Goal: Find specific page/section: Find specific page/section

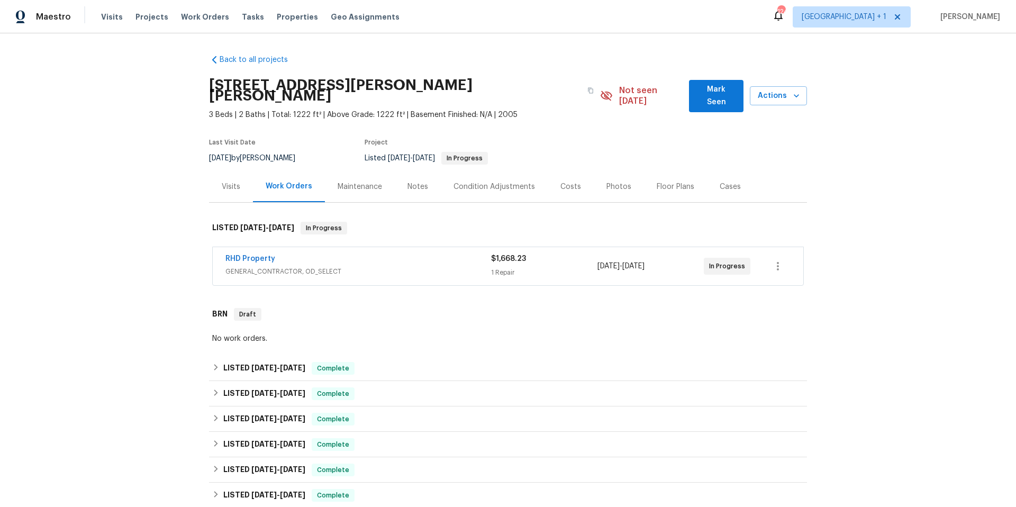
click at [383, 266] on span "GENERAL_CONTRACTOR, OD_SELECT" at bounding box center [358, 271] width 266 height 11
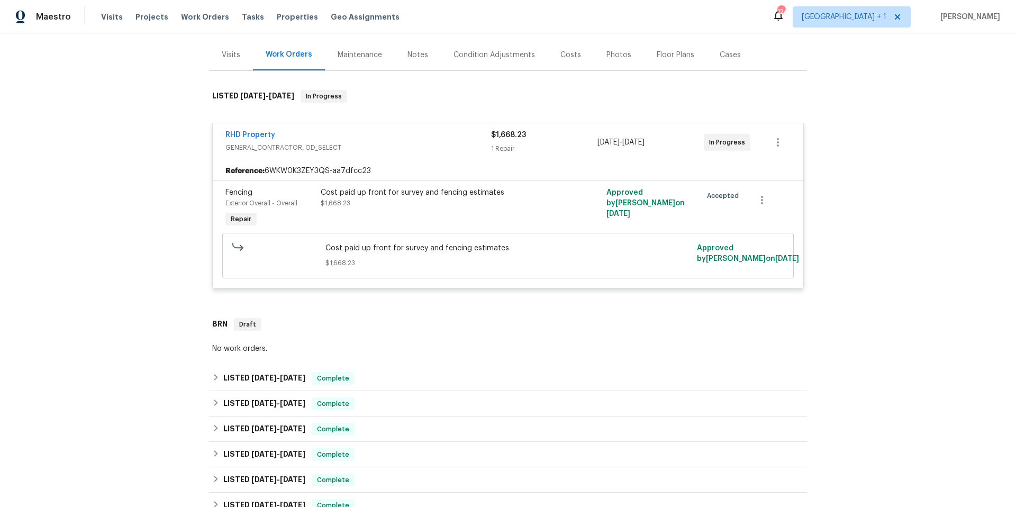
scroll to position [149, 0]
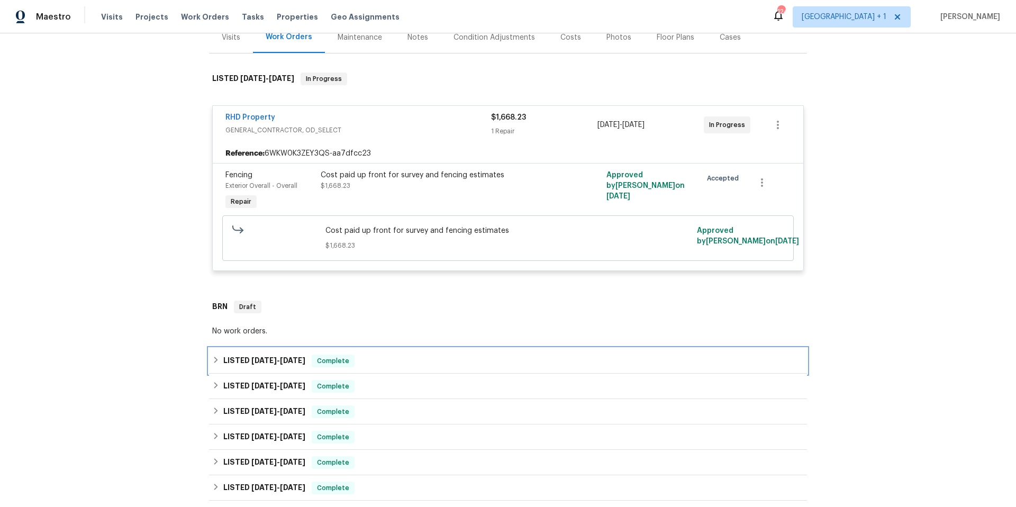
click at [408, 355] on div "LISTED [DATE] - [DATE] Complete" at bounding box center [508, 361] width 592 height 13
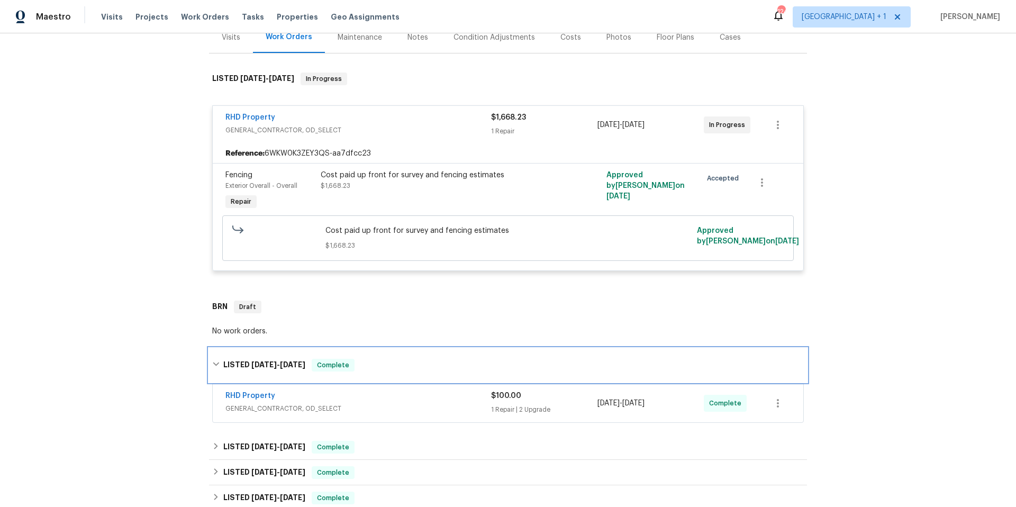
scroll to position [242, 0]
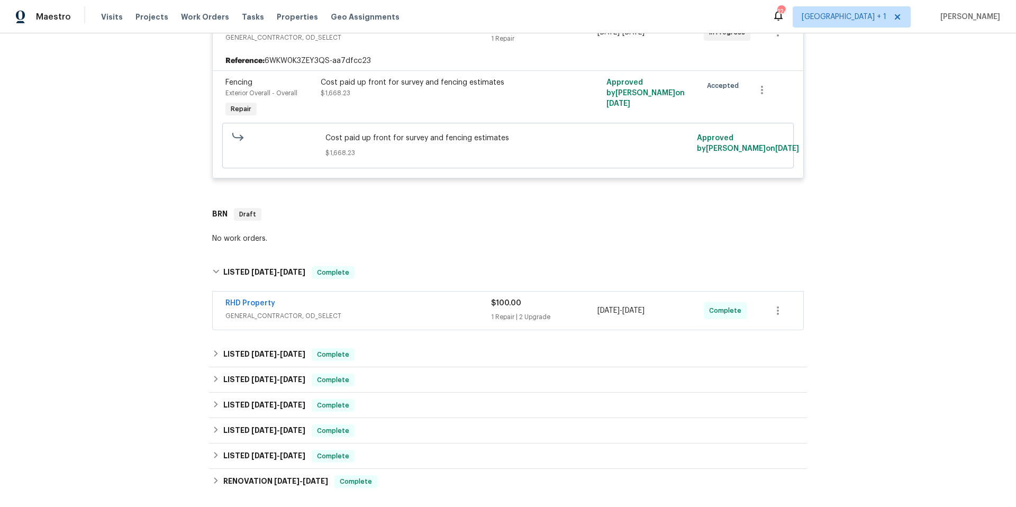
click at [393, 298] on div "RHD Property" at bounding box center [358, 304] width 266 height 13
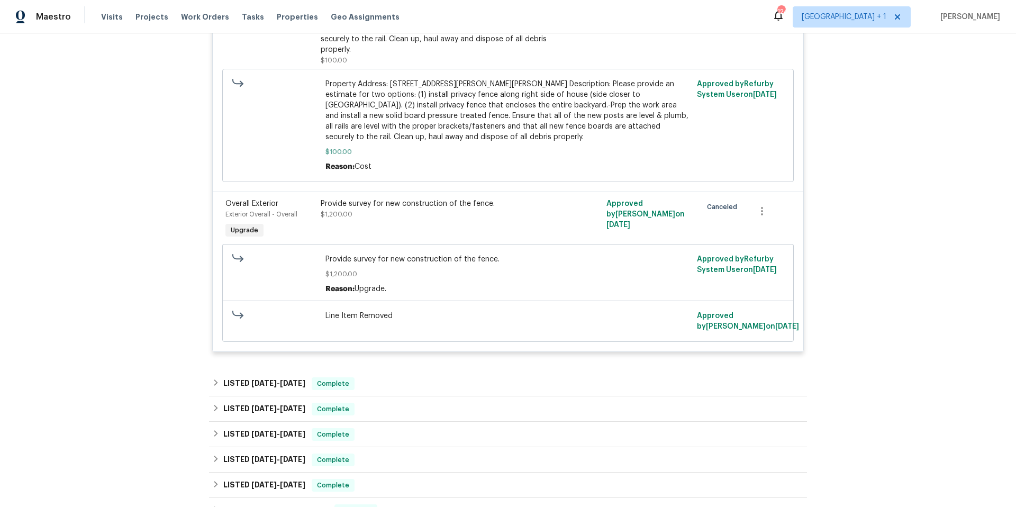
scroll to position [946, 0]
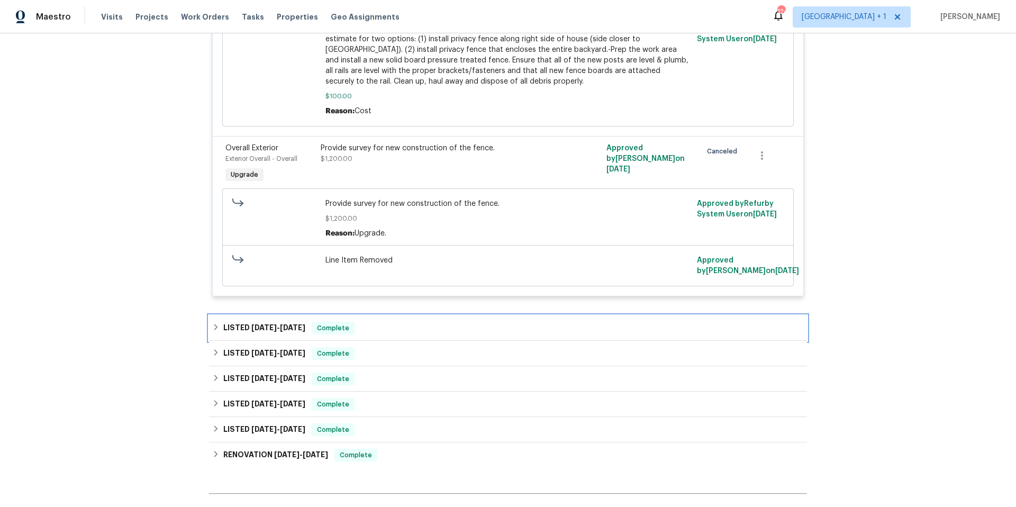
click at [374, 322] on div "LISTED [DATE] - [DATE] Complete" at bounding box center [508, 328] width 592 height 13
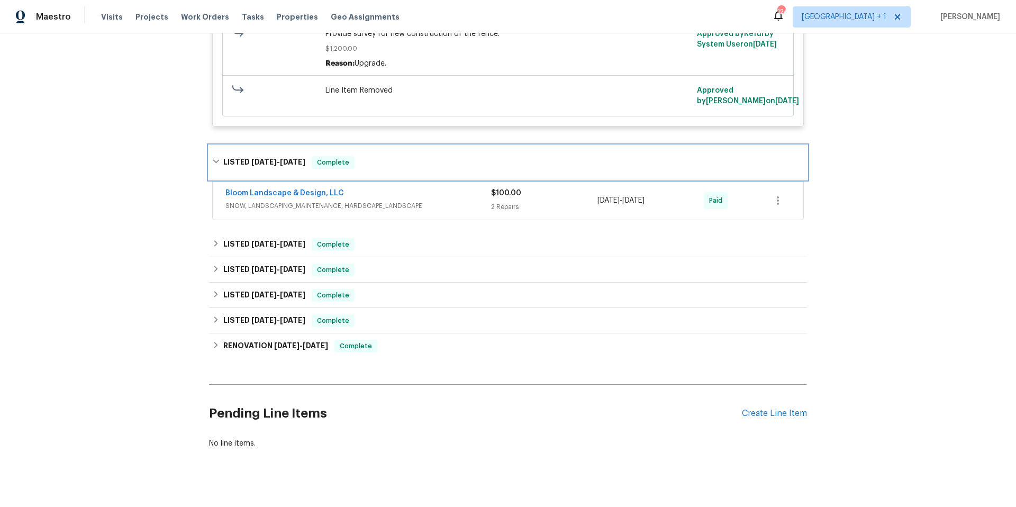
scroll to position [1118, 0]
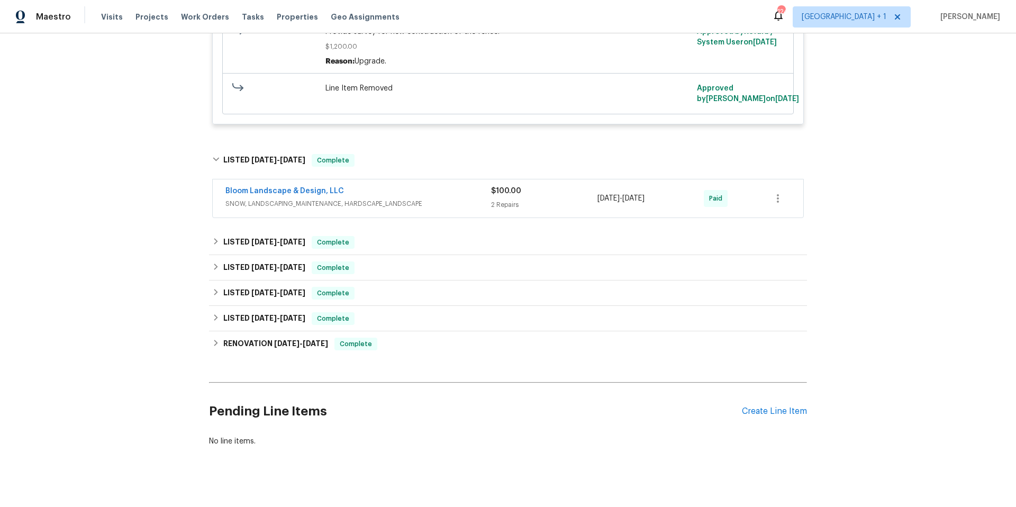
click at [428, 198] on span "SNOW, LANDSCAPING_MAINTENANCE, HARDSCAPE_LANDSCAPE" at bounding box center [358, 203] width 266 height 11
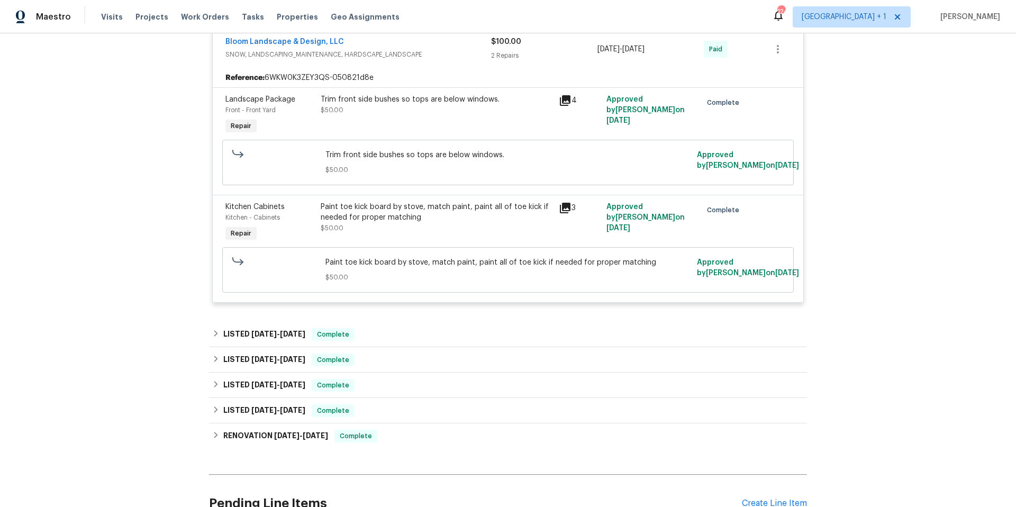
scroll to position [1281, 0]
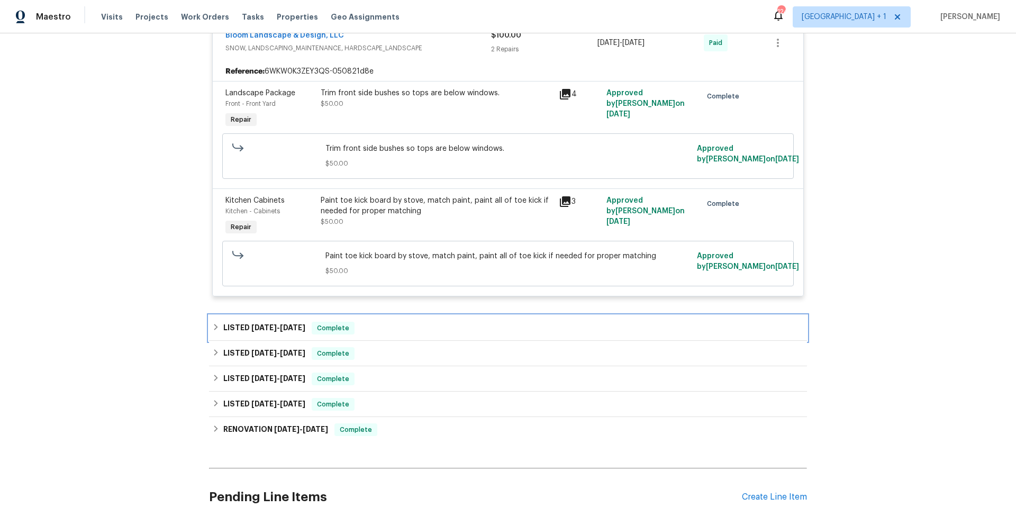
click at [401, 322] on div "LISTED [DATE] - [DATE] Complete" at bounding box center [508, 328] width 592 height 13
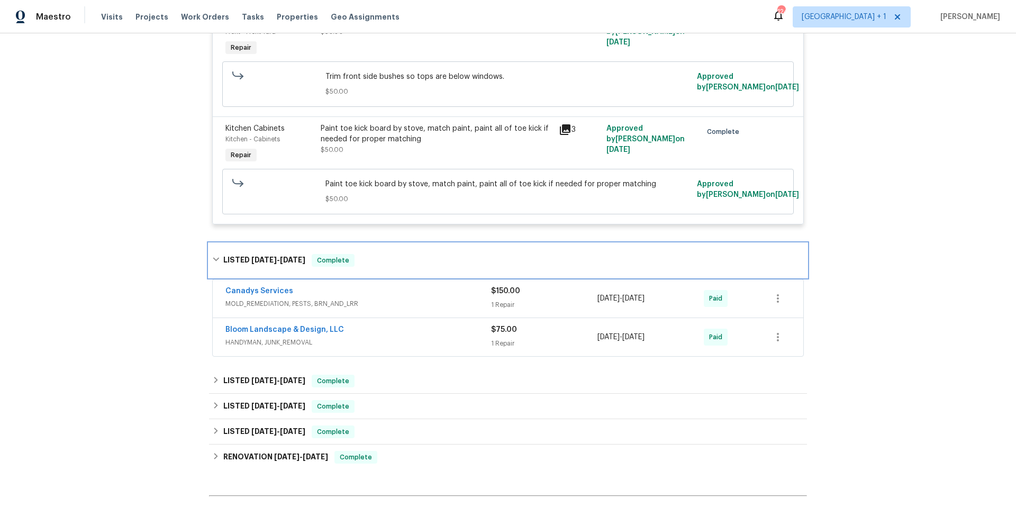
scroll to position [1410, 0]
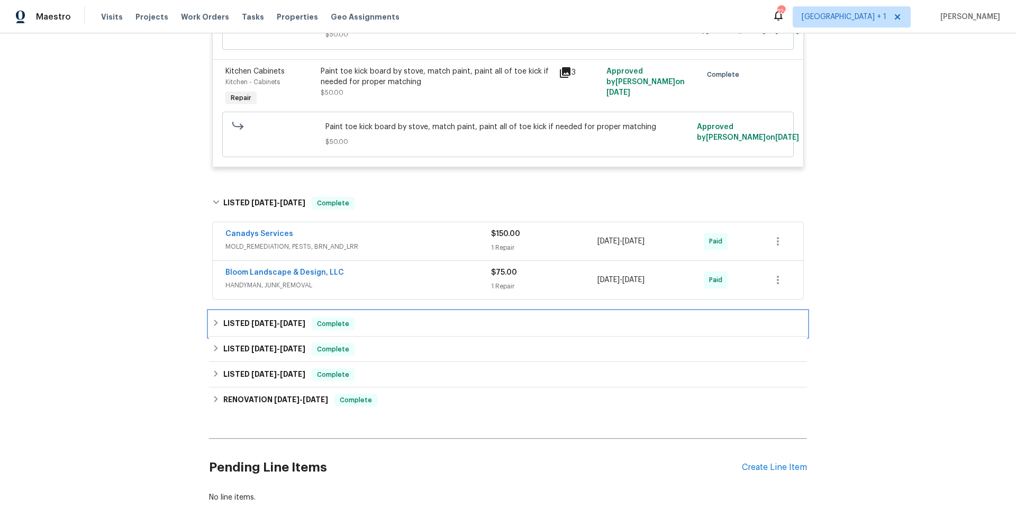
click at [406, 317] on div "LISTED [DATE] - [DATE] Complete" at bounding box center [508, 323] width 592 height 13
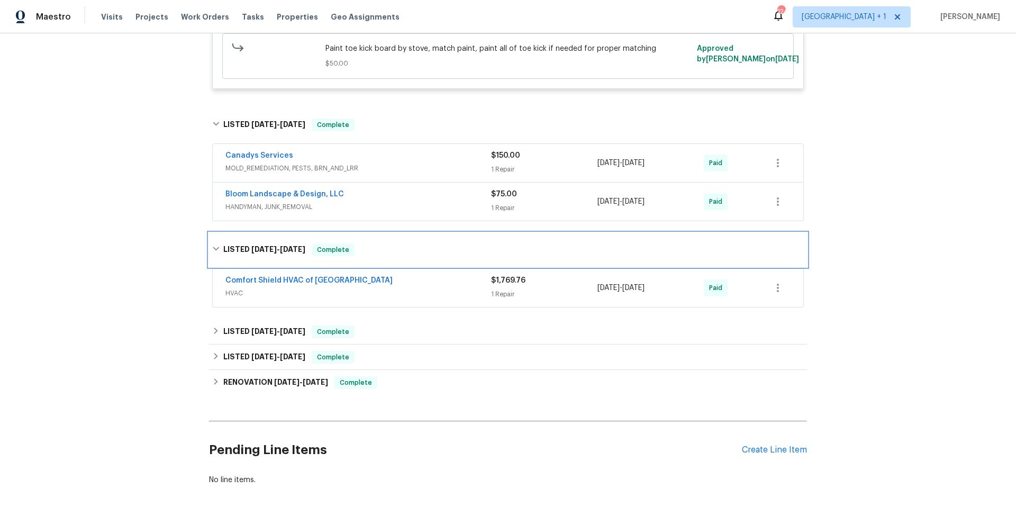
scroll to position [1492, 0]
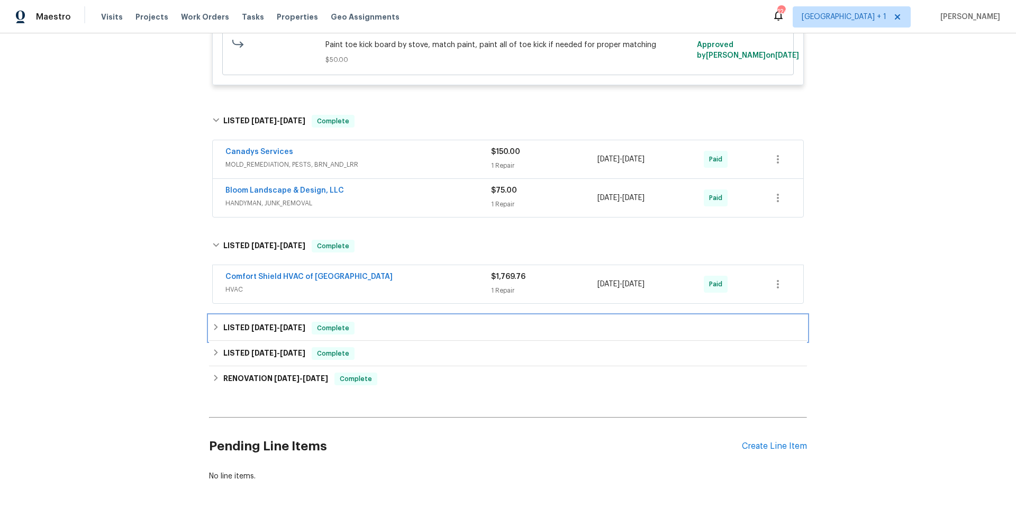
click at [403, 322] on div "LISTED [DATE] - [DATE] Complete" at bounding box center [508, 328] width 592 height 13
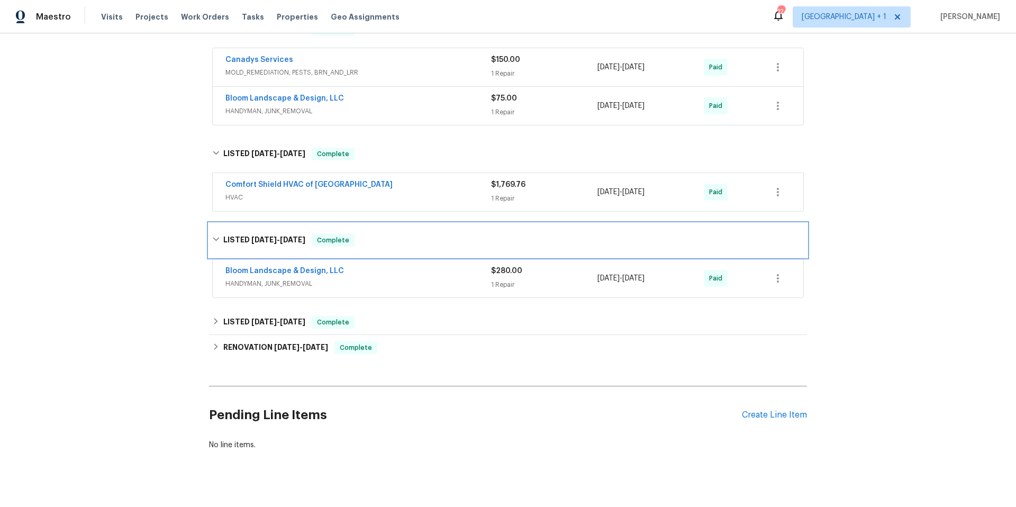
scroll to position [1588, 0]
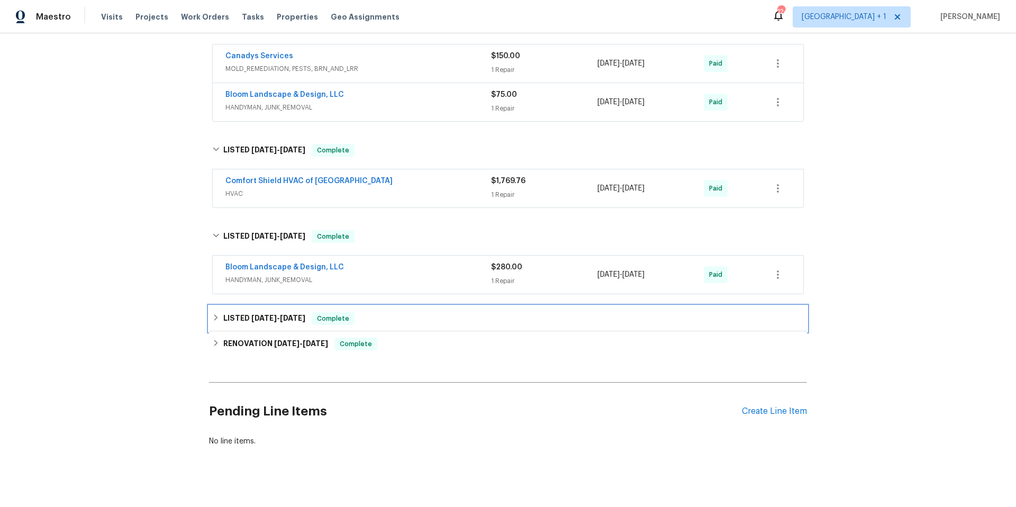
click at [398, 312] on div "LISTED [DATE] - [DATE] Complete" at bounding box center [508, 318] width 592 height 13
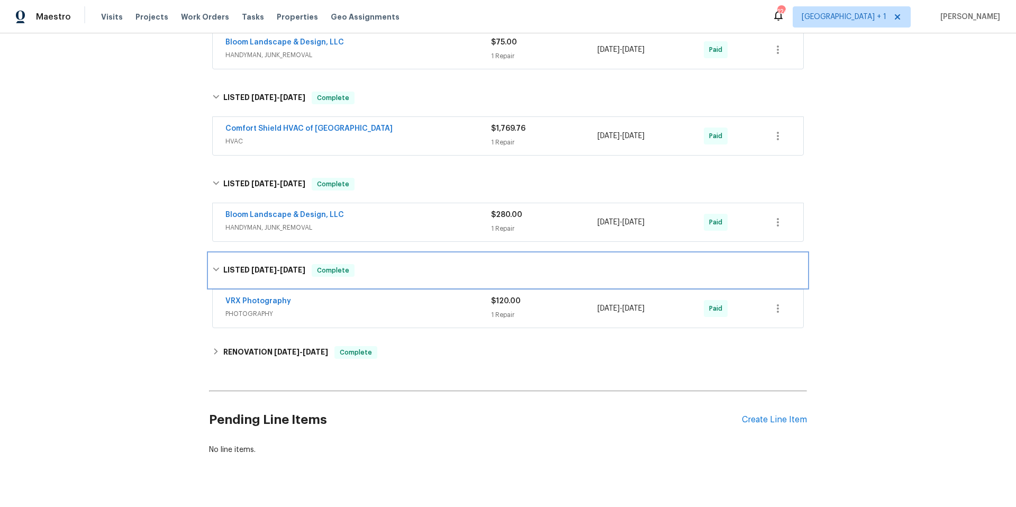
scroll to position [1649, 0]
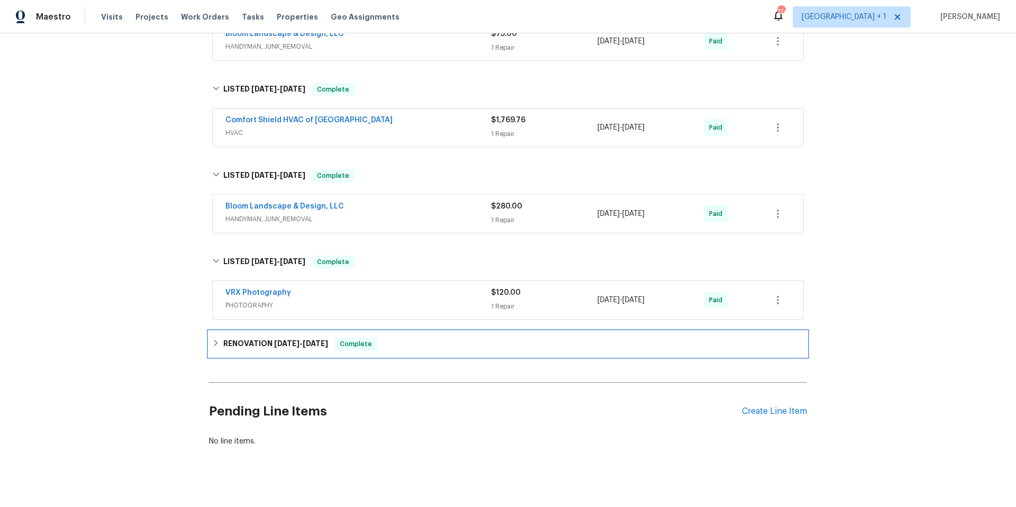
click at [412, 338] on div "RENOVATION [DATE] - [DATE] Complete" at bounding box center [508, 344] width 592 height 13
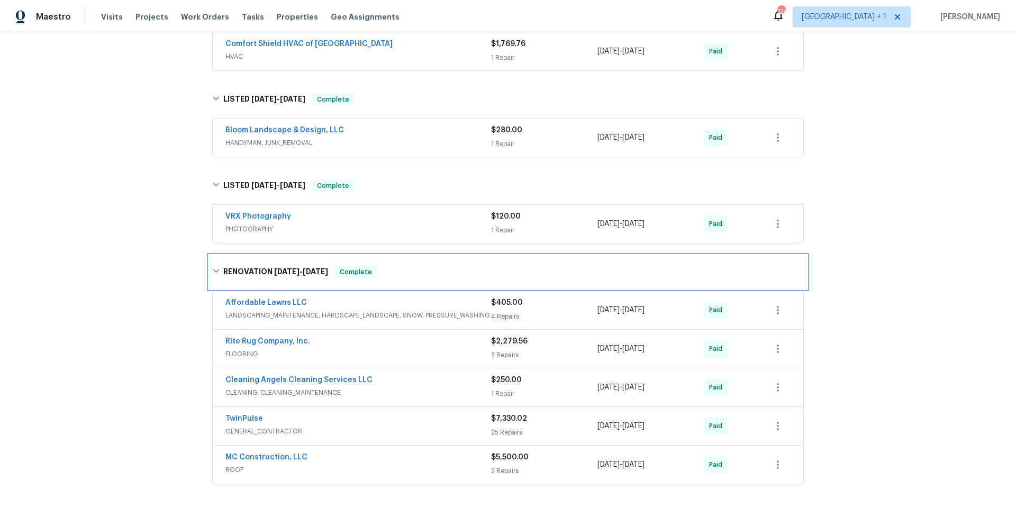
scroll to position [1735, 0]
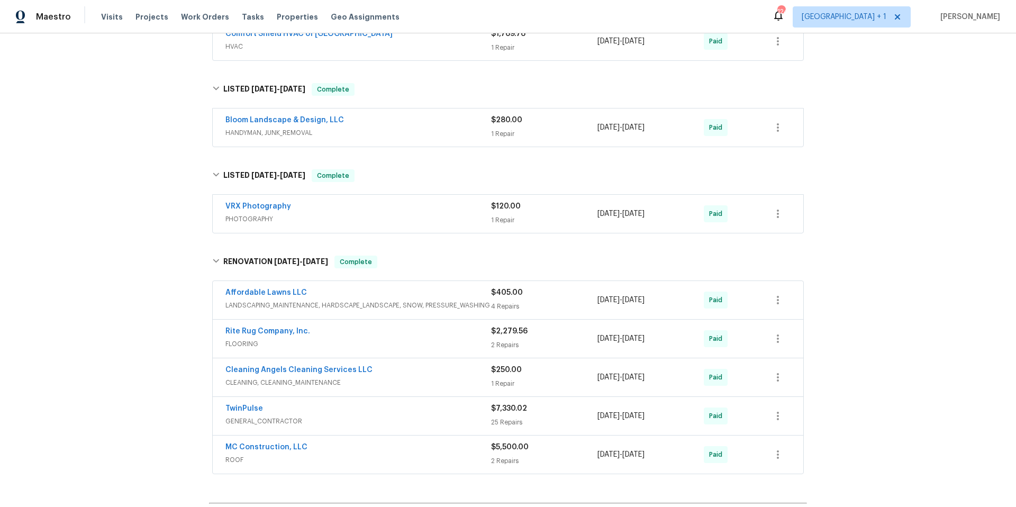
click at [385, 287] on div "Affordable Lawns LLC" at bounding box center [358, 293] width 266 height 13
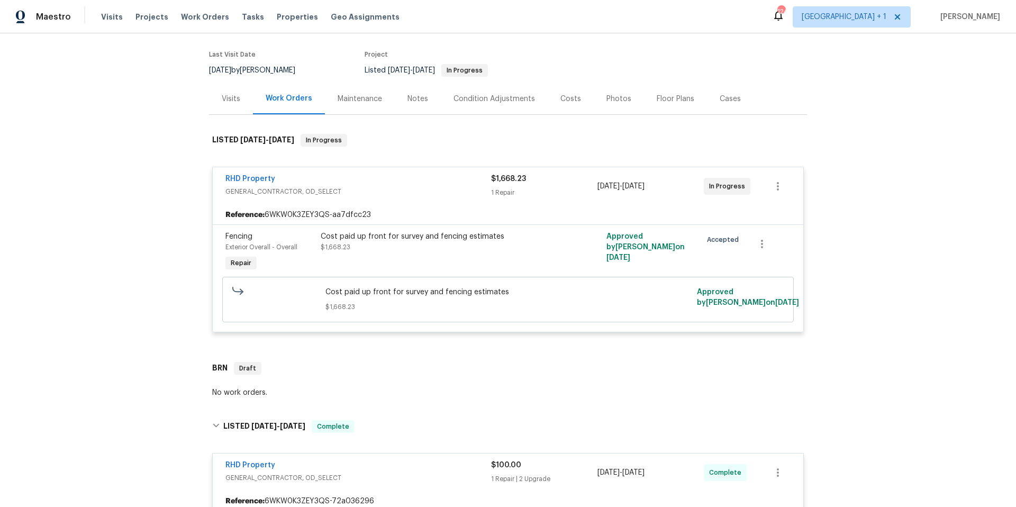
scroll to position [0, 0]
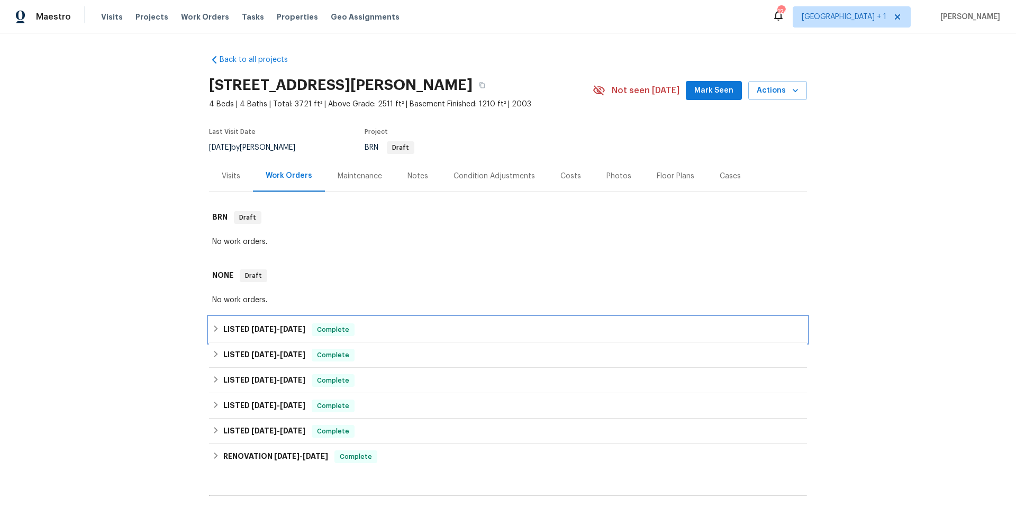
click at [374, 331] on div "LISTED 4/17/25 - 4/17/25 Complete" at bounding box center [508, 329] width 592 height 13
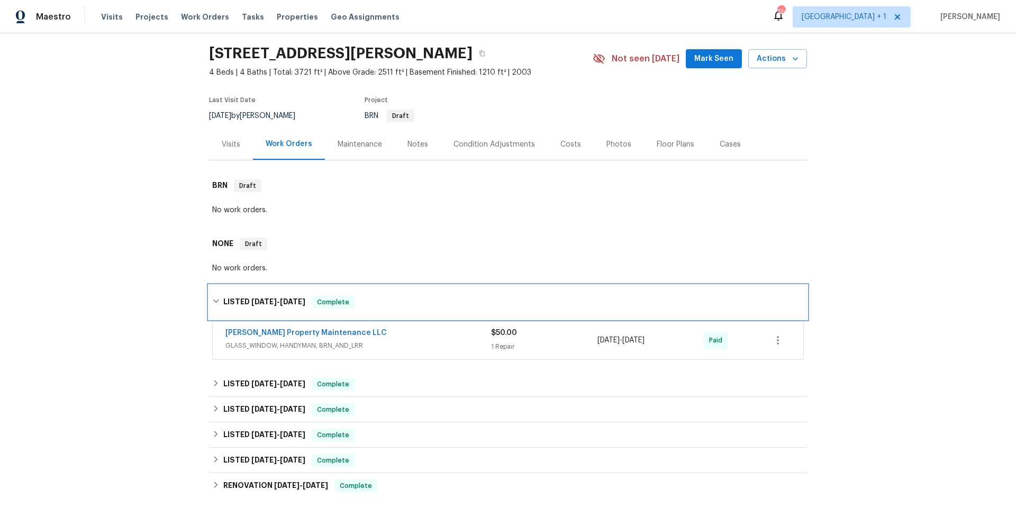
scroll to position [179, 0]
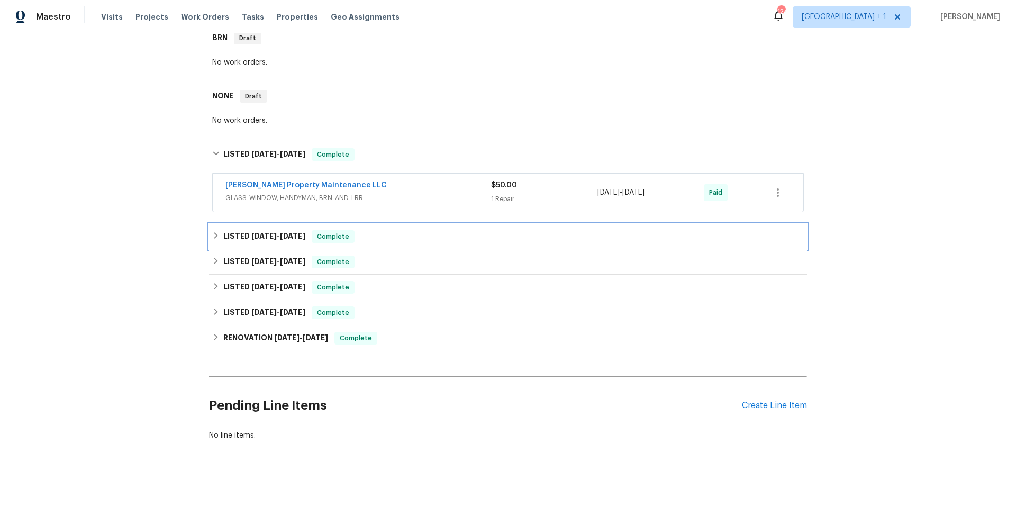
click at [403, 232] on div "LISTED 4/17/25 - 9/4/25 Complete" at bounding box center [508, 236] width 592 height 13
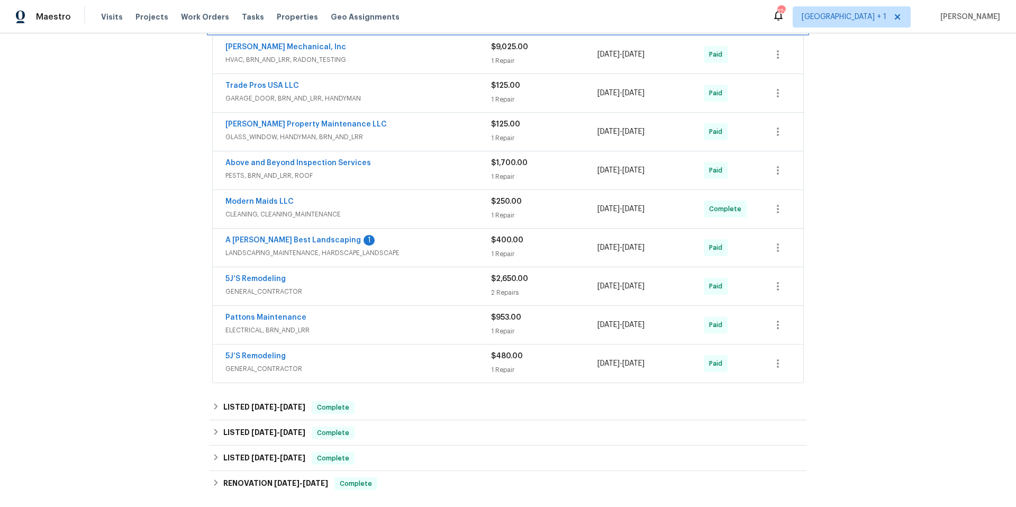
scroll to position [486, 0]
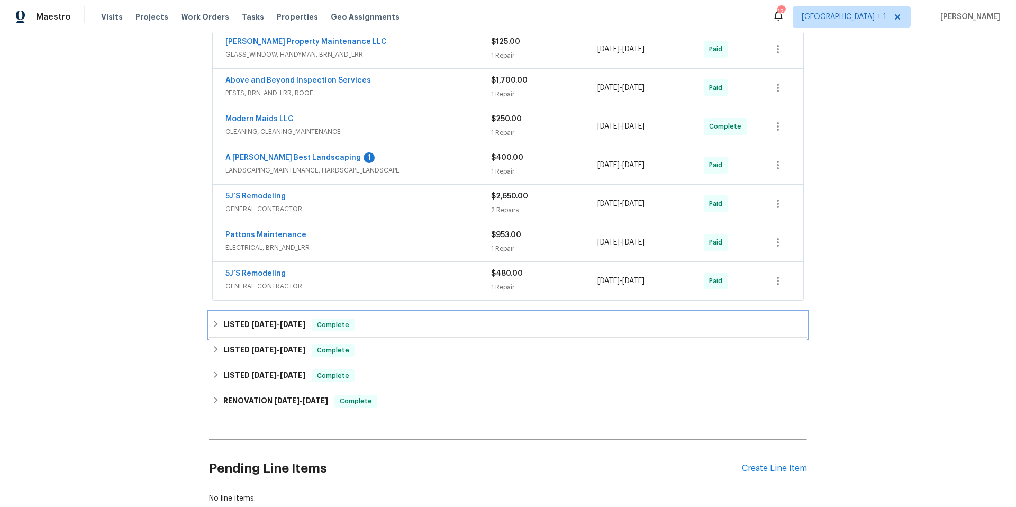
click at [411, 327] on div "LISTED 4/15/25 - 4/17/25 Complete" at bounding box center [508, 325] width 592 height 13
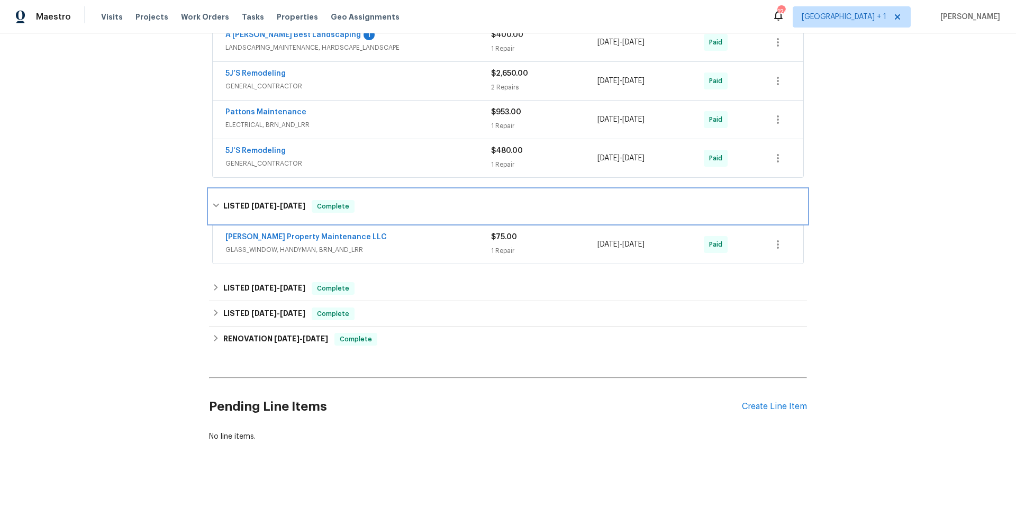
scroll to position [624, 0]
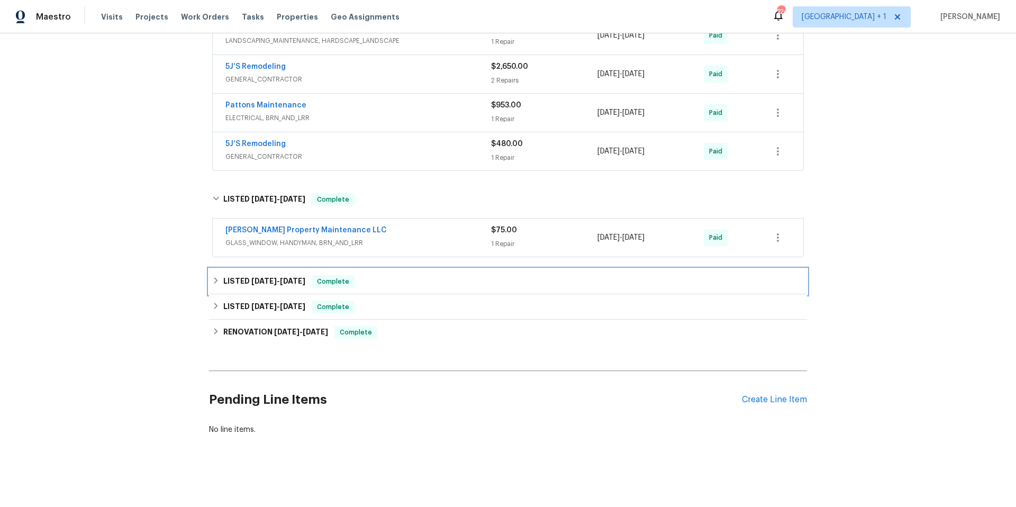
click at [416, 275] on div "LISTED 3/18/25 - 3/21/25 Complete" at bounding box center [508, 281] width 592 height 13
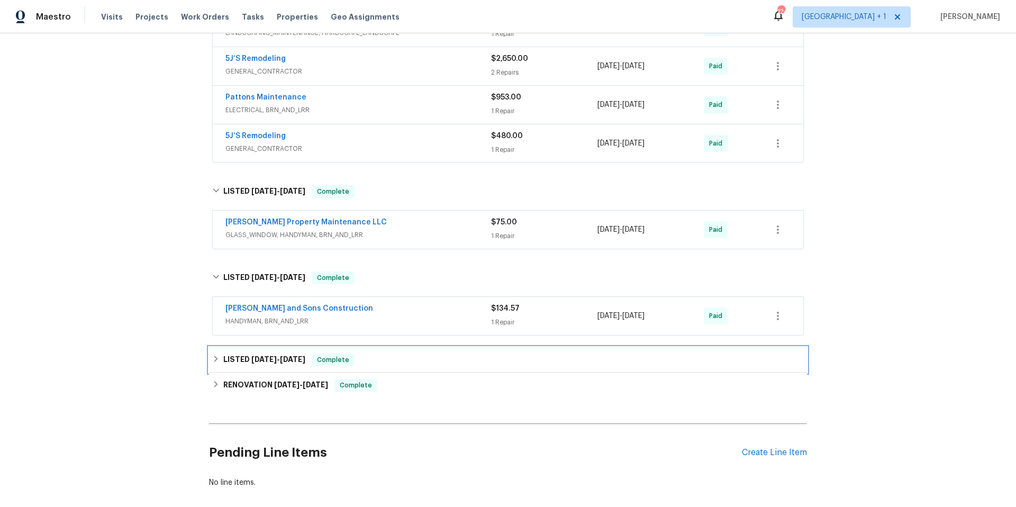
click at [427, 357] on div "LISTED 2/20/25 - 2/21/25 Complete" at bounding box center [508, 359] width 592 height 13
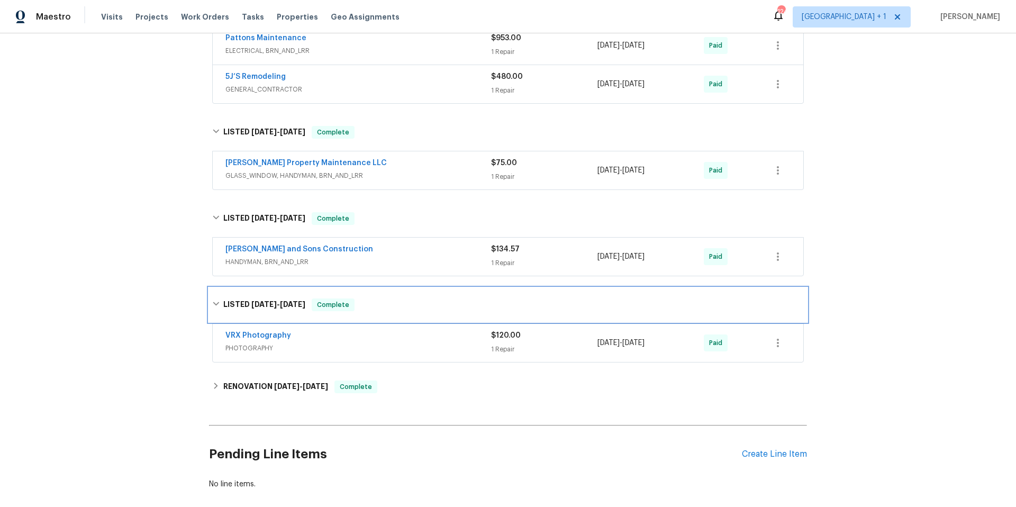
scroll to position [689, 0]
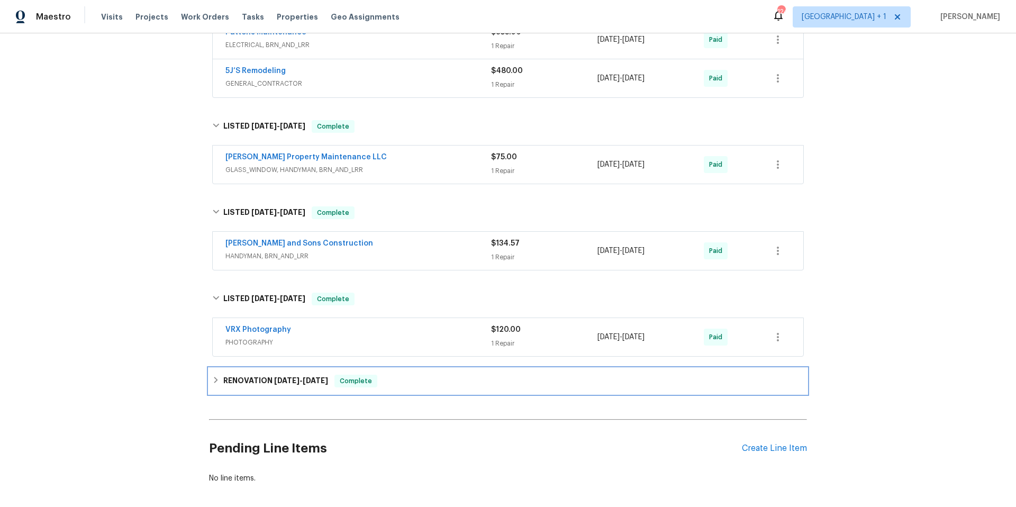
click at [422, 377] on div "RENOVATION 2/3/25 - 2/18/25 Complete" at bounding box center [508, 381] width 592 height 13
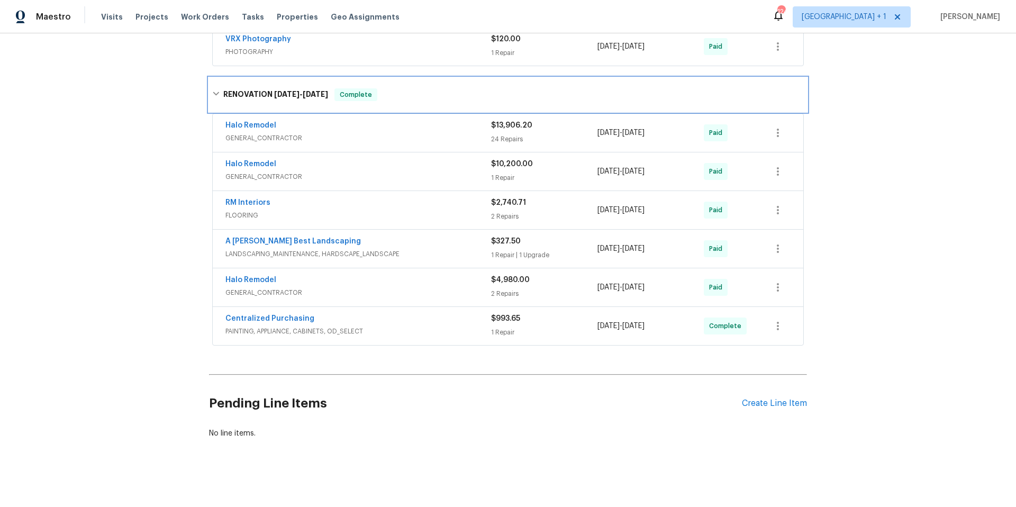
scroll to position [991, 0]
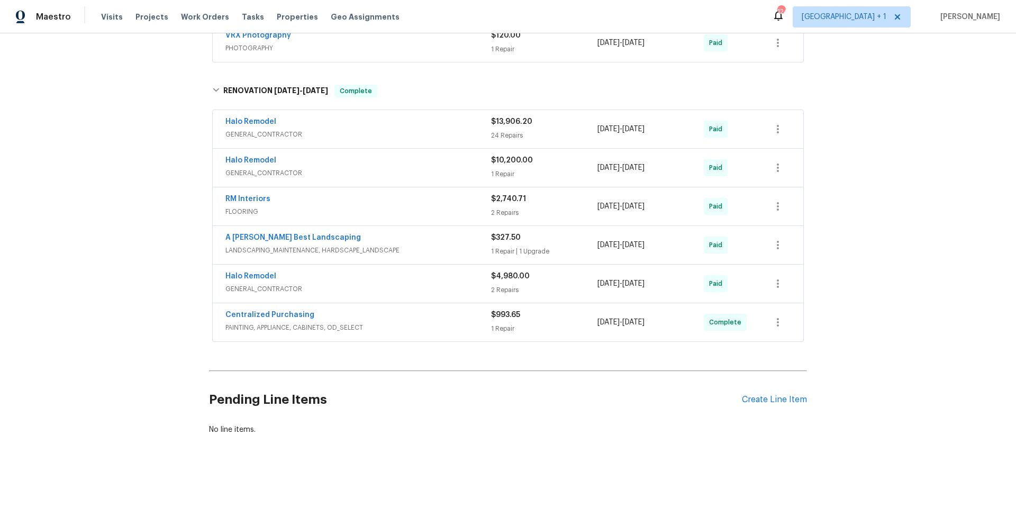
click at [369, 168] on span "GENERAL_CONTRACTOR" at bounding box center [358, 173] width 266 height 11
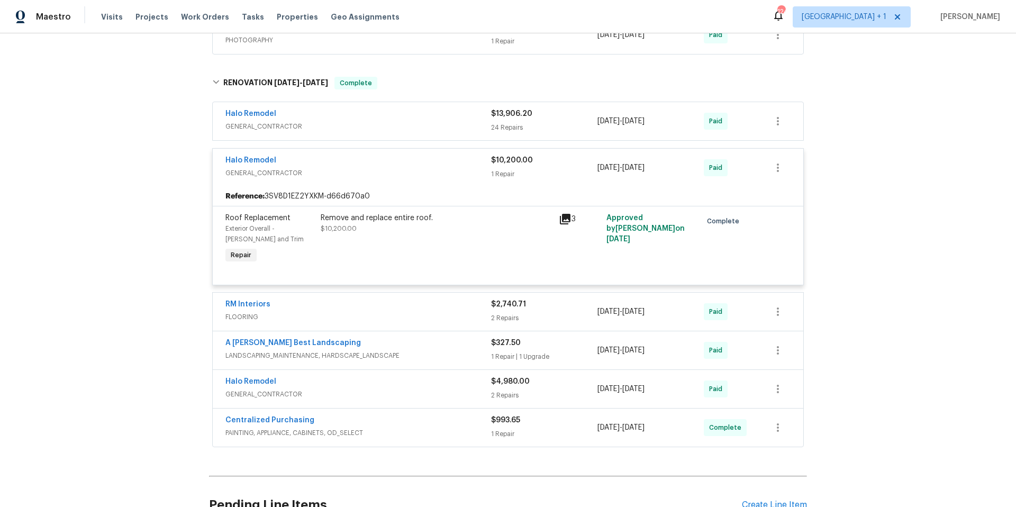
click at [369, 166] on div "Halo Remodel" at bounding box center [358, 161] width 266 height 13
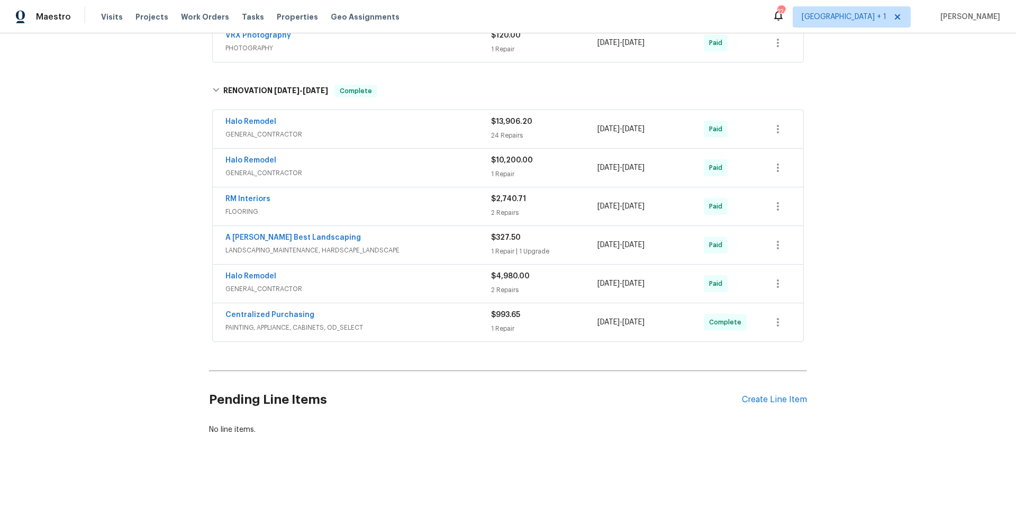
click at [385, 272] on div "Halo Remodel" at bounding box center [358, 277] width 266 height 13
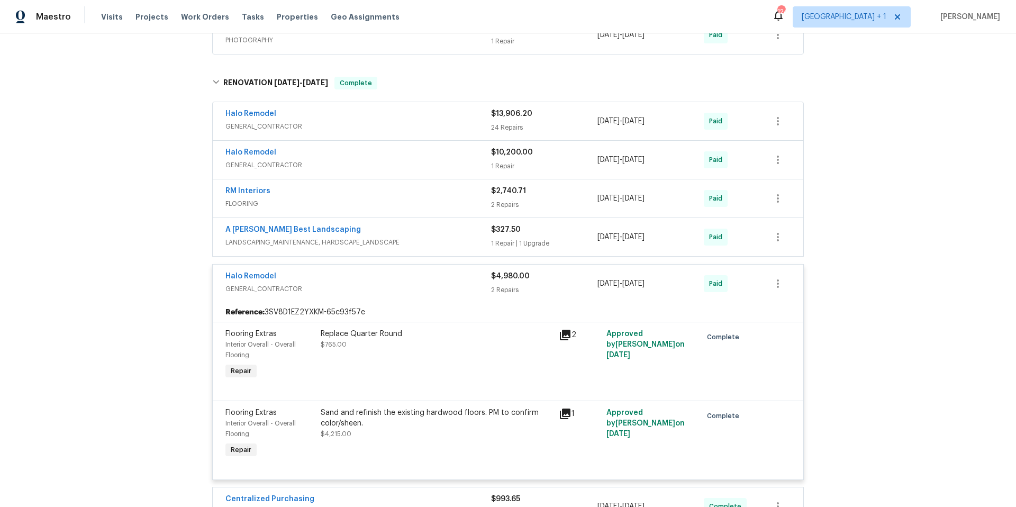
click at [340, 111] on div "Halo Remodel" at bounding box center [358, 114] width 266 height 13
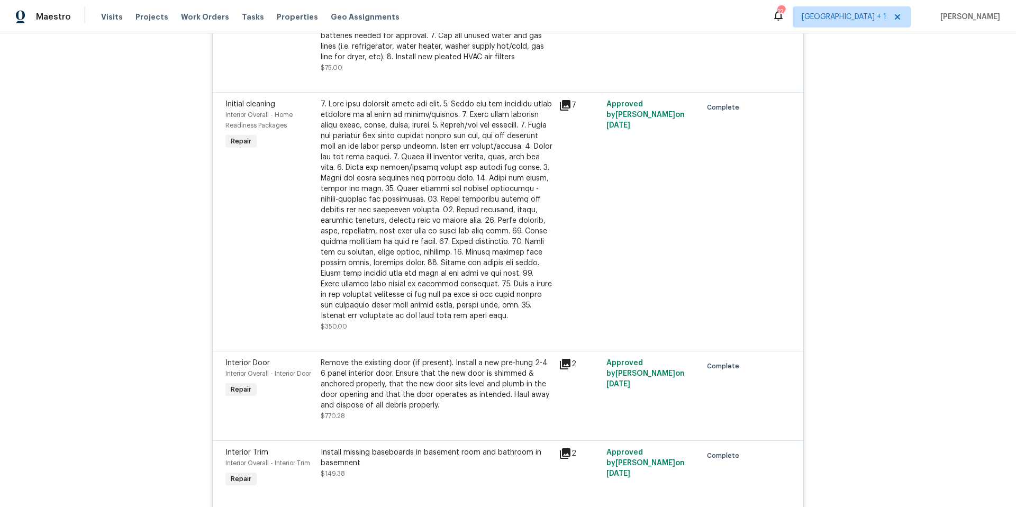
scroll to position [2174, 0]
